Goal: Transaction & Acquisition: Purchase product/service

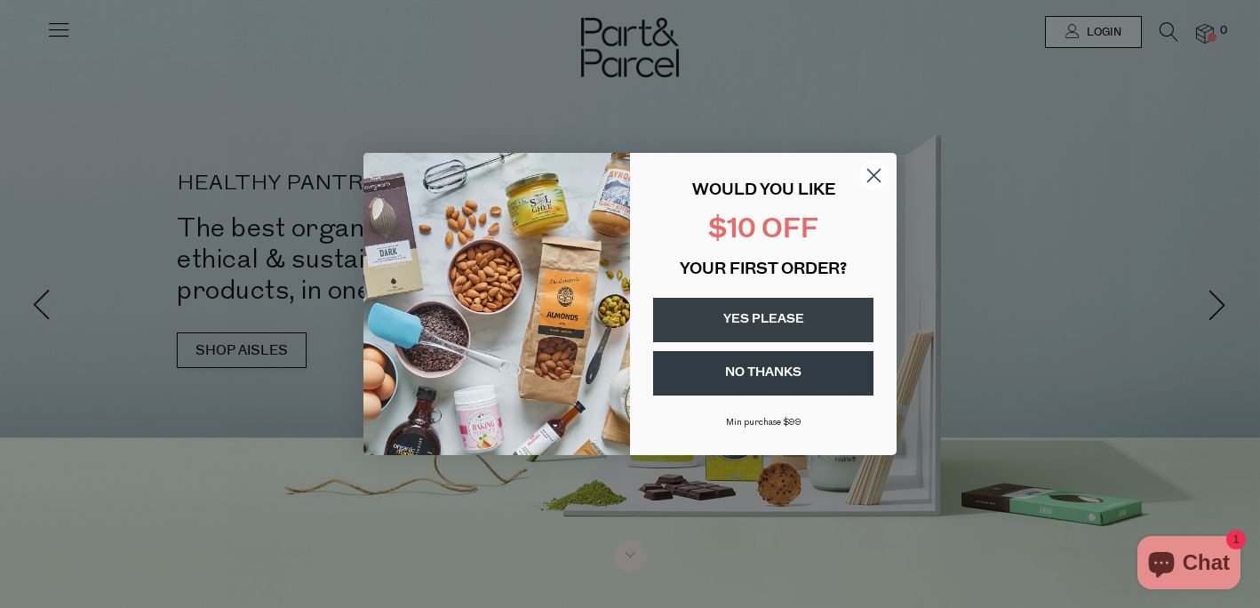
click at [867, 174] on circle "Close dialog" at bounding box center [873, 175] width 29 height 29
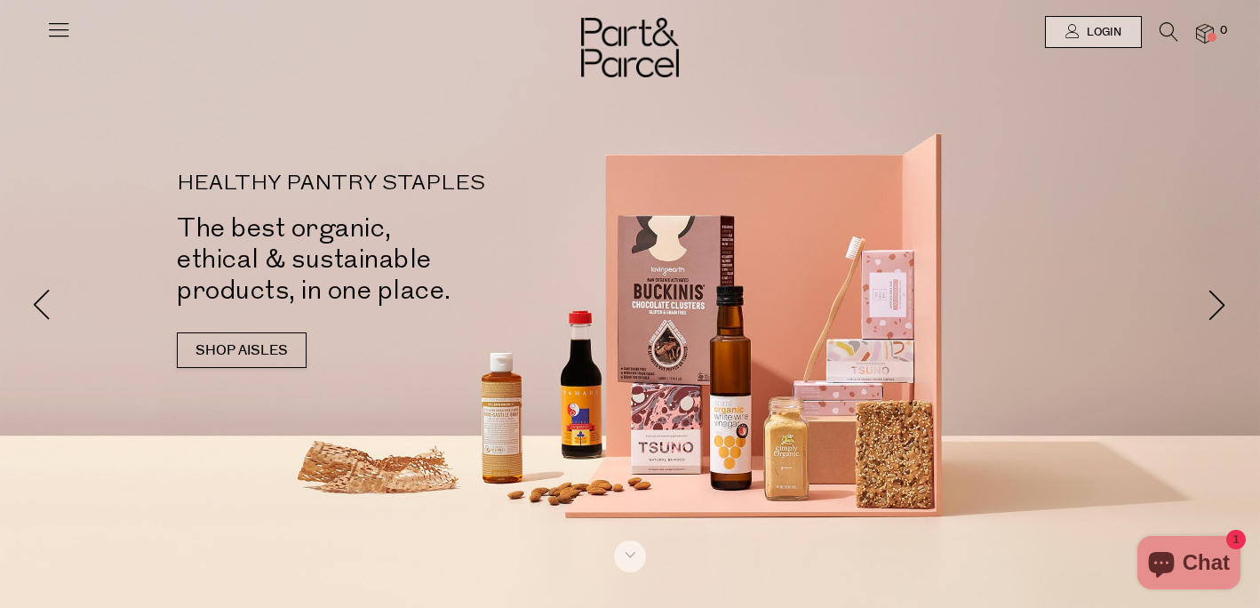
click at [51, 32] on icon at bounding box center [58, 29] width 25 height 25
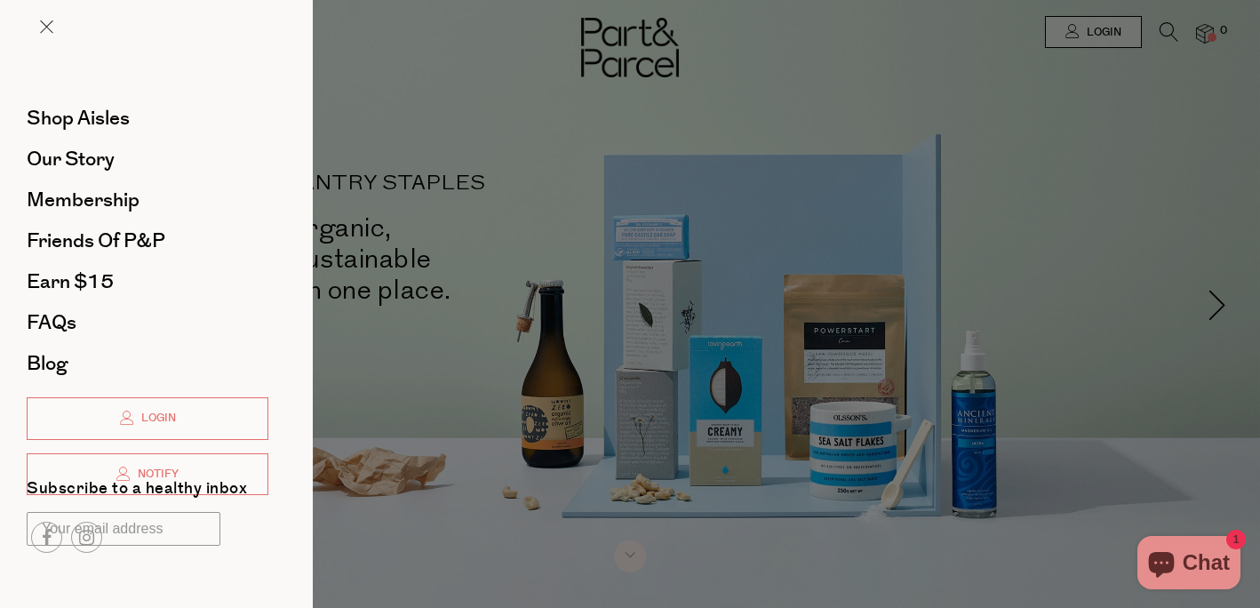
click at [429, 78] on div at bounding box center [630, 304] width 1260 height 608
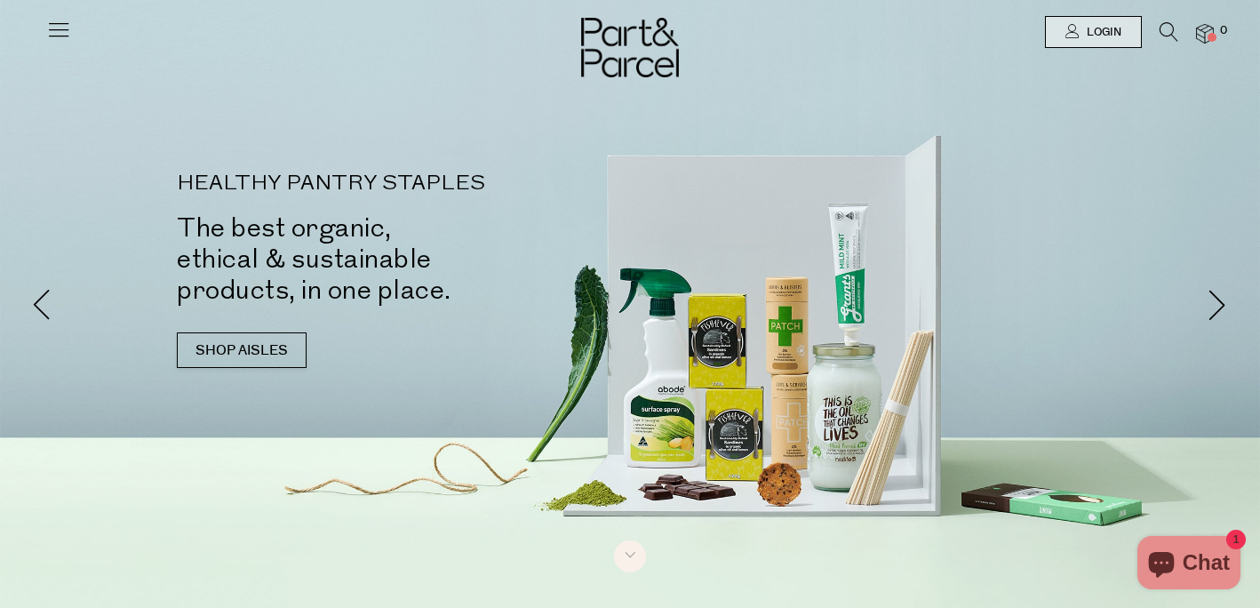
click at [1165, 28] on icon at bounding box center [1169, 32] width 19 height 20
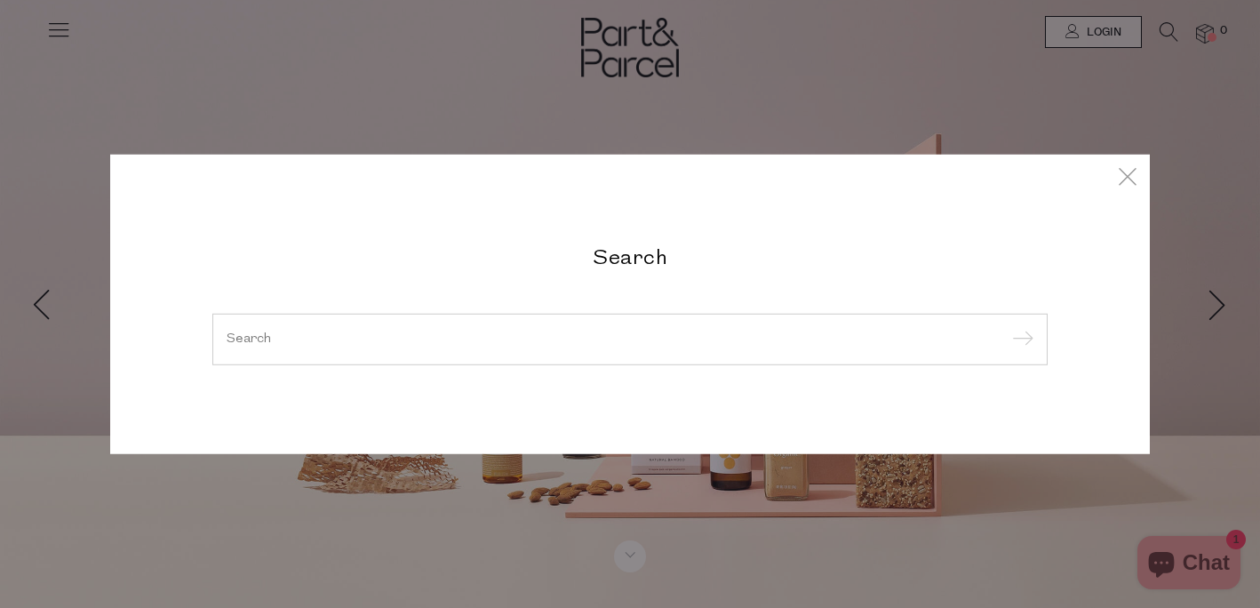
click at [452, 339] on input "search" at bounding box center [630, 338] width 807 height 13
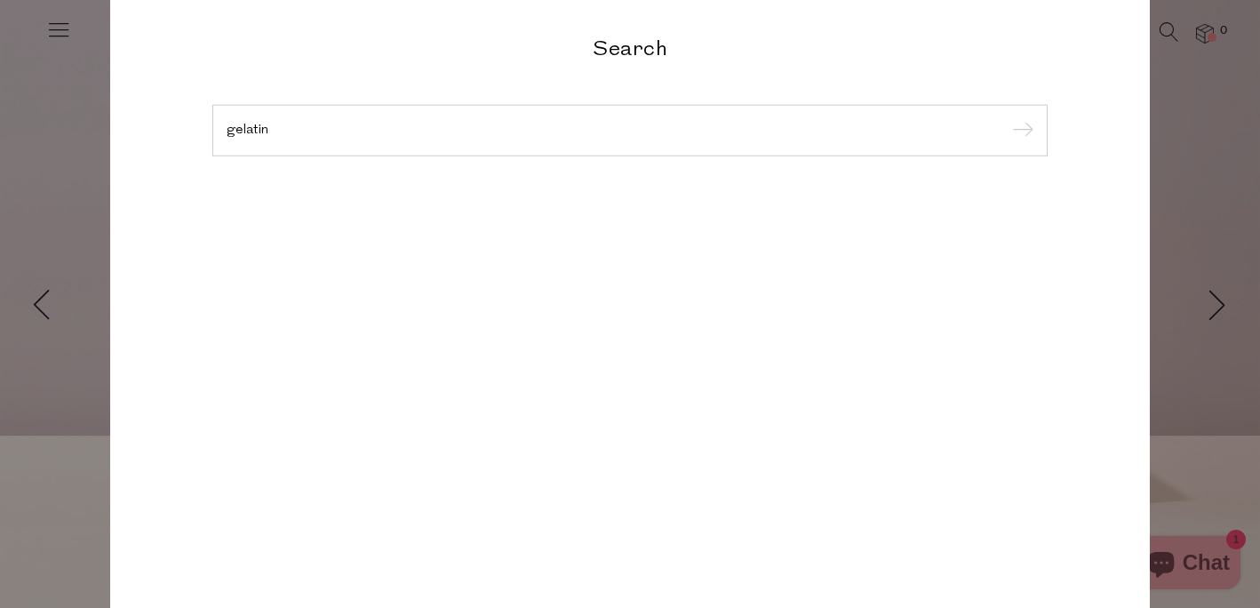
type input "gelatin"
click at [1007, 118] on input "submit" at bounding box center [1020, 131] width 27 height 27
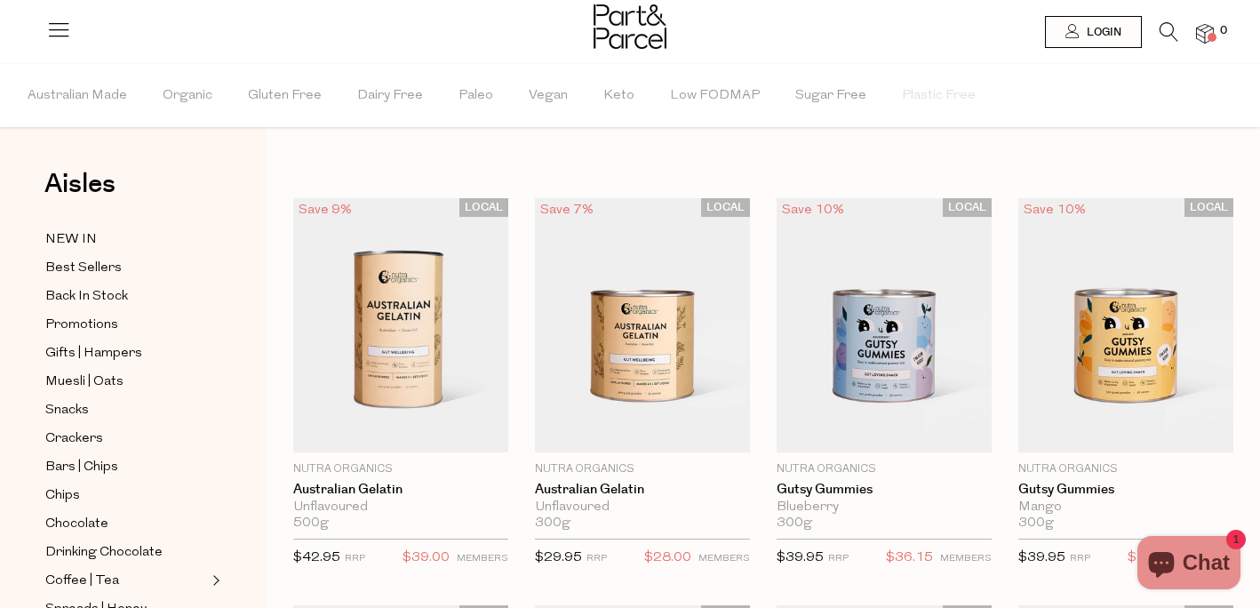
click at [1173, 28] on icon at bounding box center [1169, 32] width 19 height 20
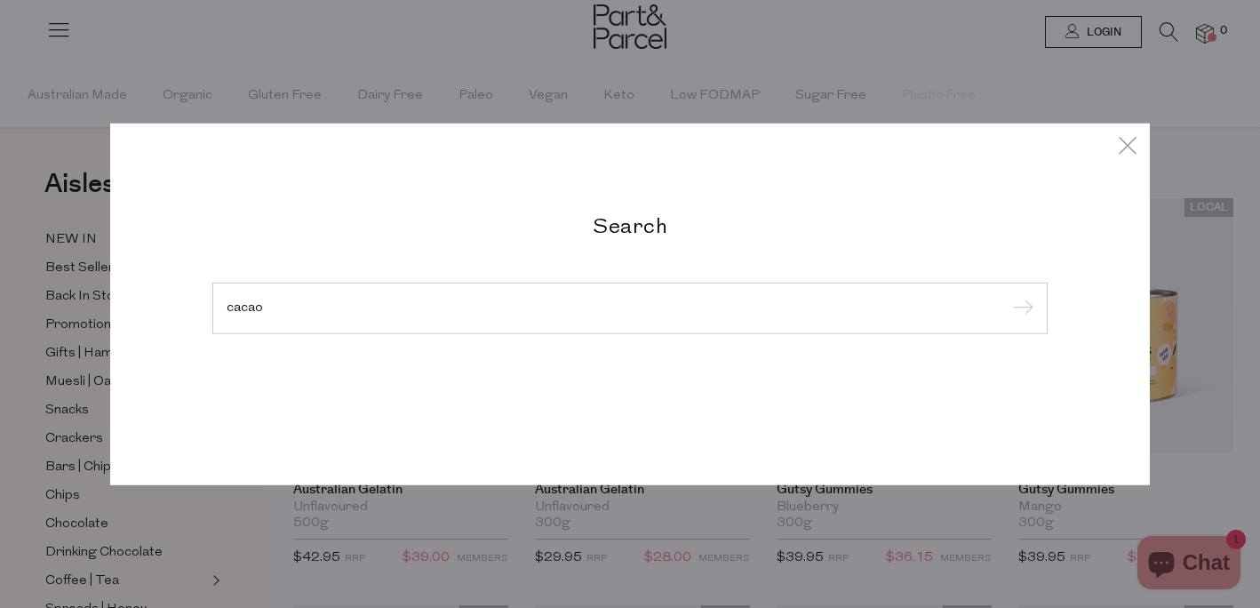
type input "cacao"
click at [1007, 296] on input "submit" at bounding box center [1020, 309] width 27 height 27
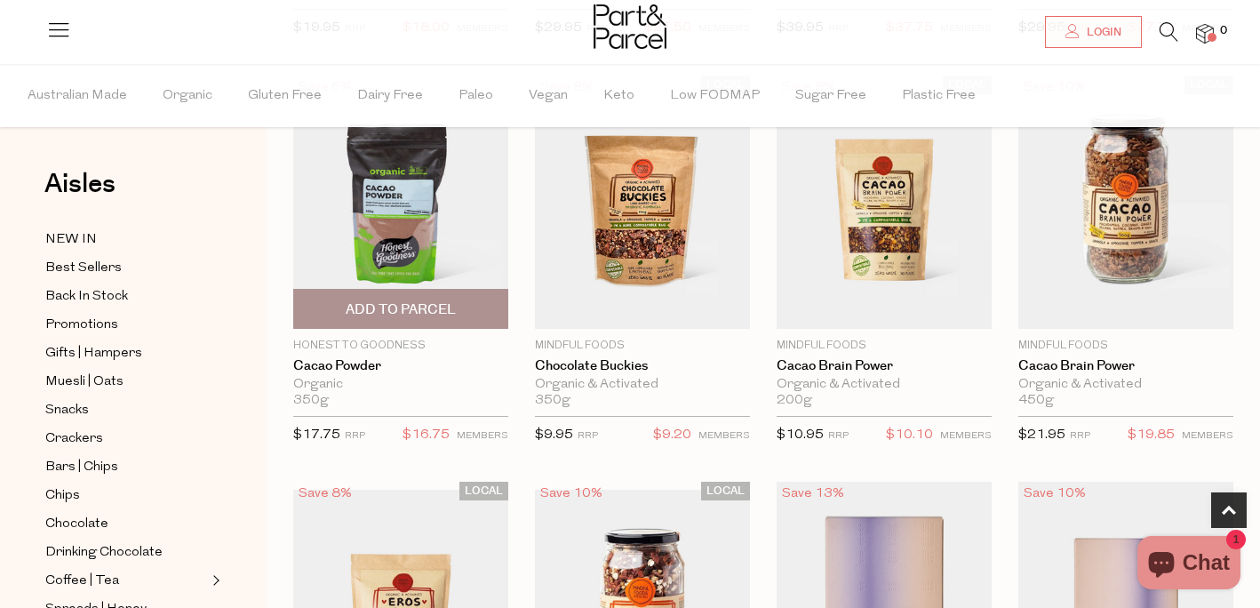
scroll to position [549, 0]
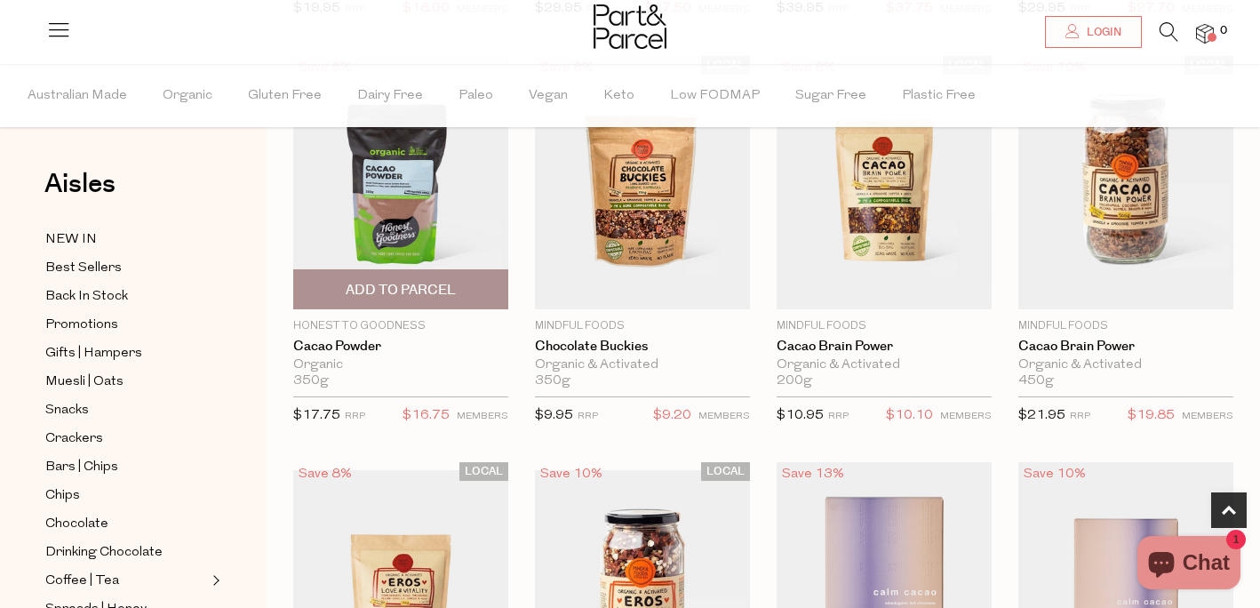
click at [399, 292] on span "Add To Parcel" at bounding box center [401, 290] width 110 height 19
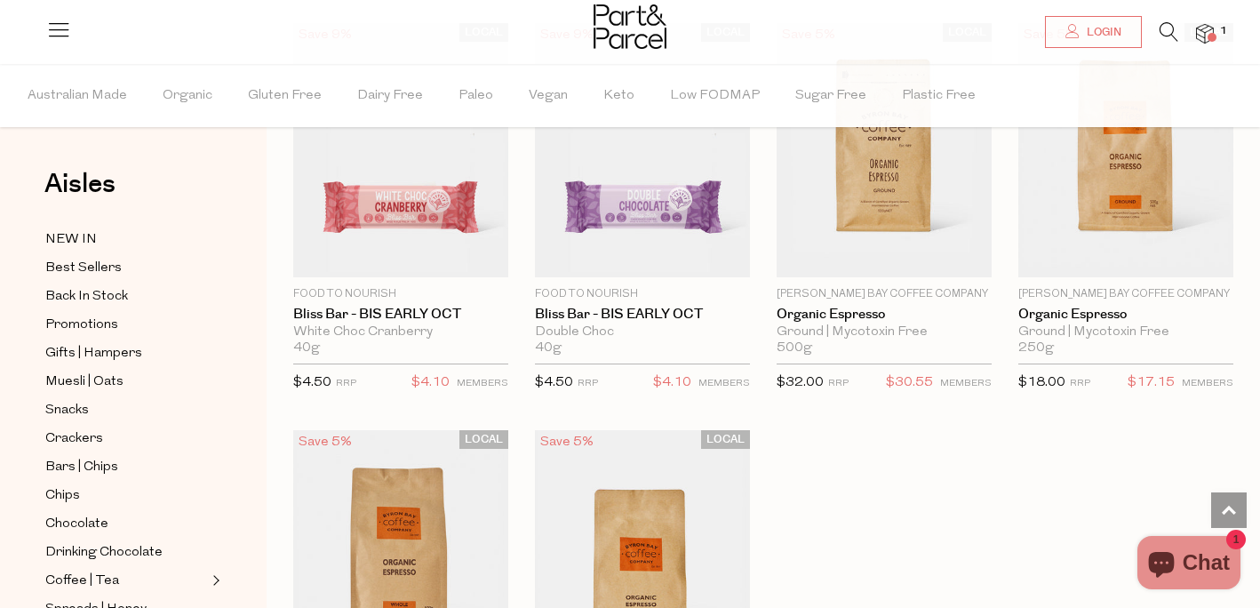
scroll to position [4711, 0]
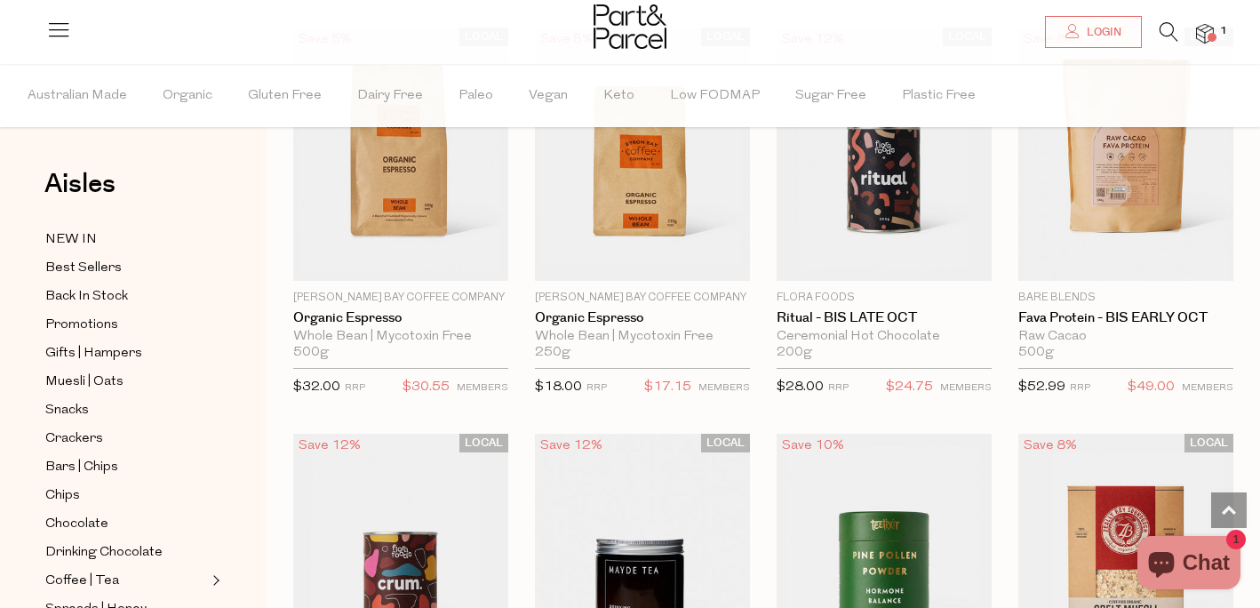
scroll to position [5113, 0]
